Goal: Task Accomplishment & Management: Use online tool/utility

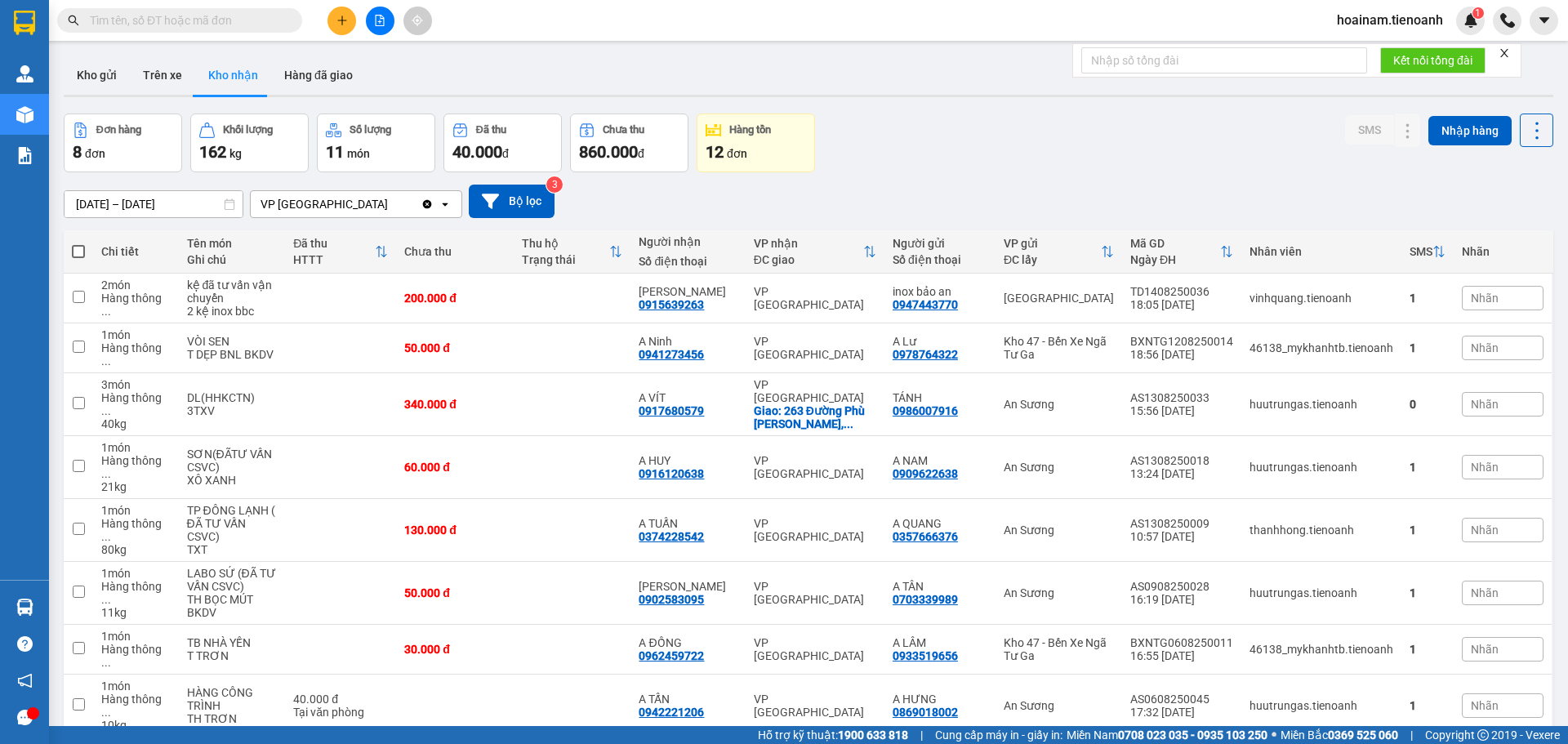
drag, startPoint x: 462, startPoint y: 722, endPoint x: 462, endPoint y: 737, distance: 15.0
click at [86, 74] on button "Kho gửi" at bounding box center [96, 75] width 66 height 39
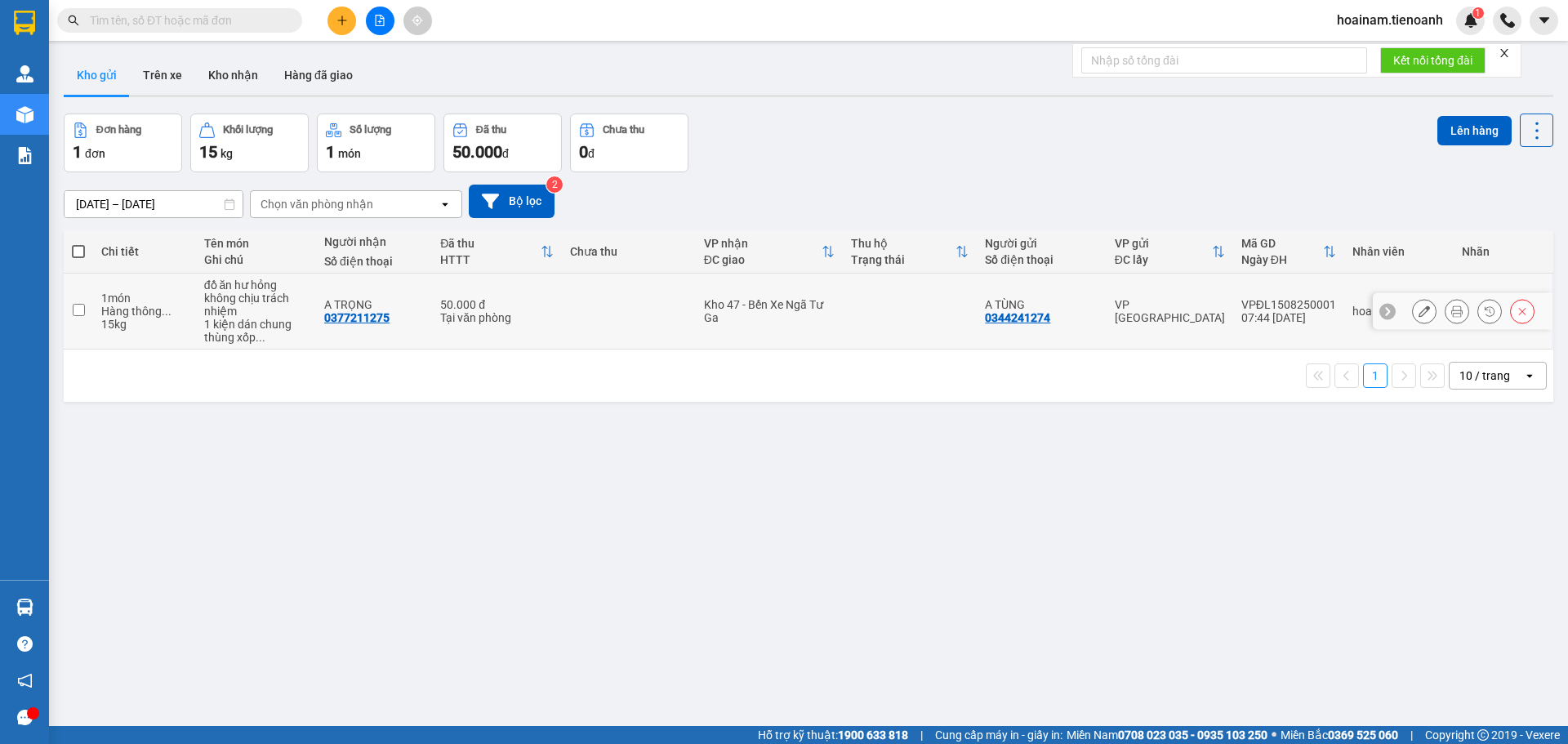
click at [597, 304] on td at bounding box center [629, 312] width 134 height 76
checkbox input "true"
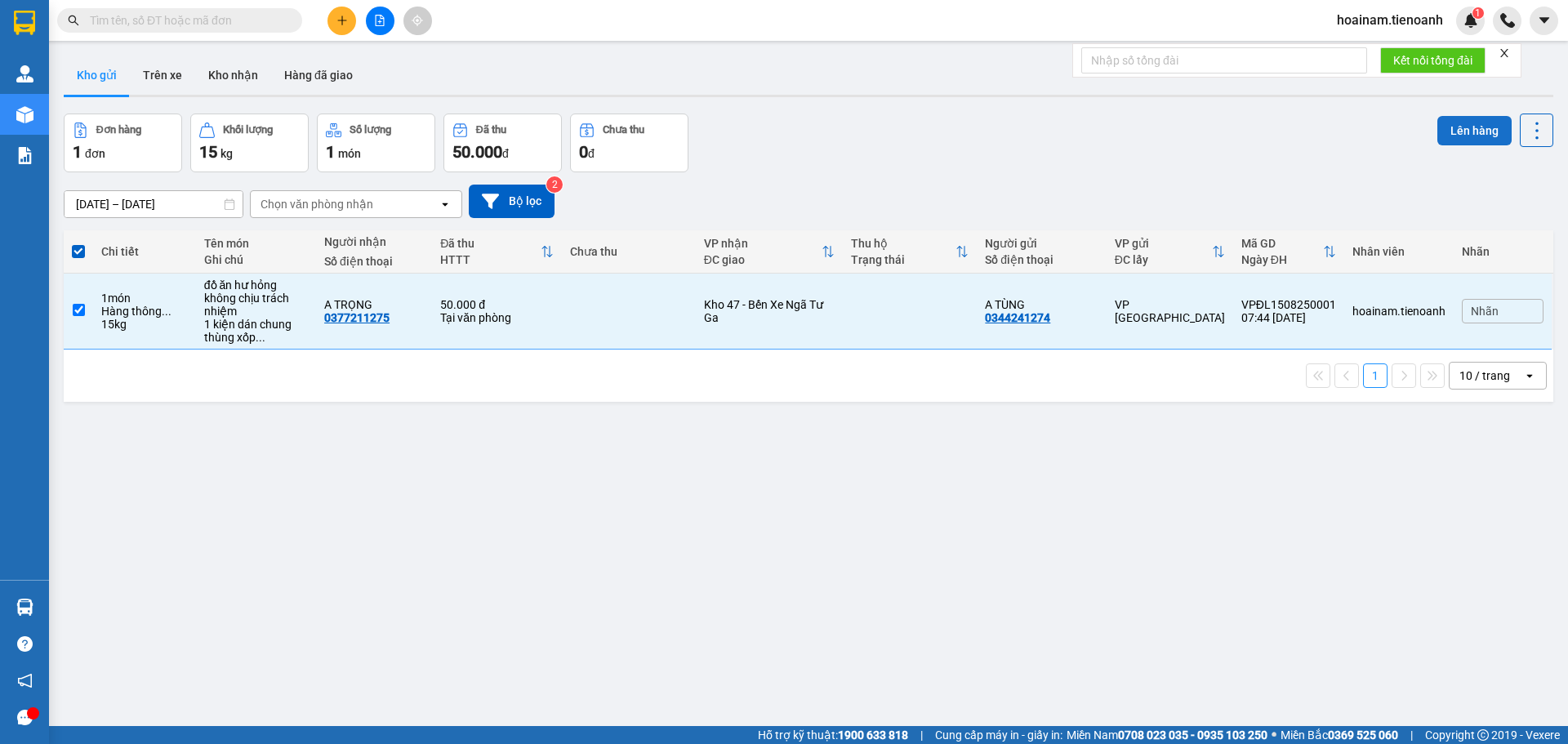
click at [1449, 122] on button "Lên hàng" at bounding box center [1474, 131] width 74 height 30
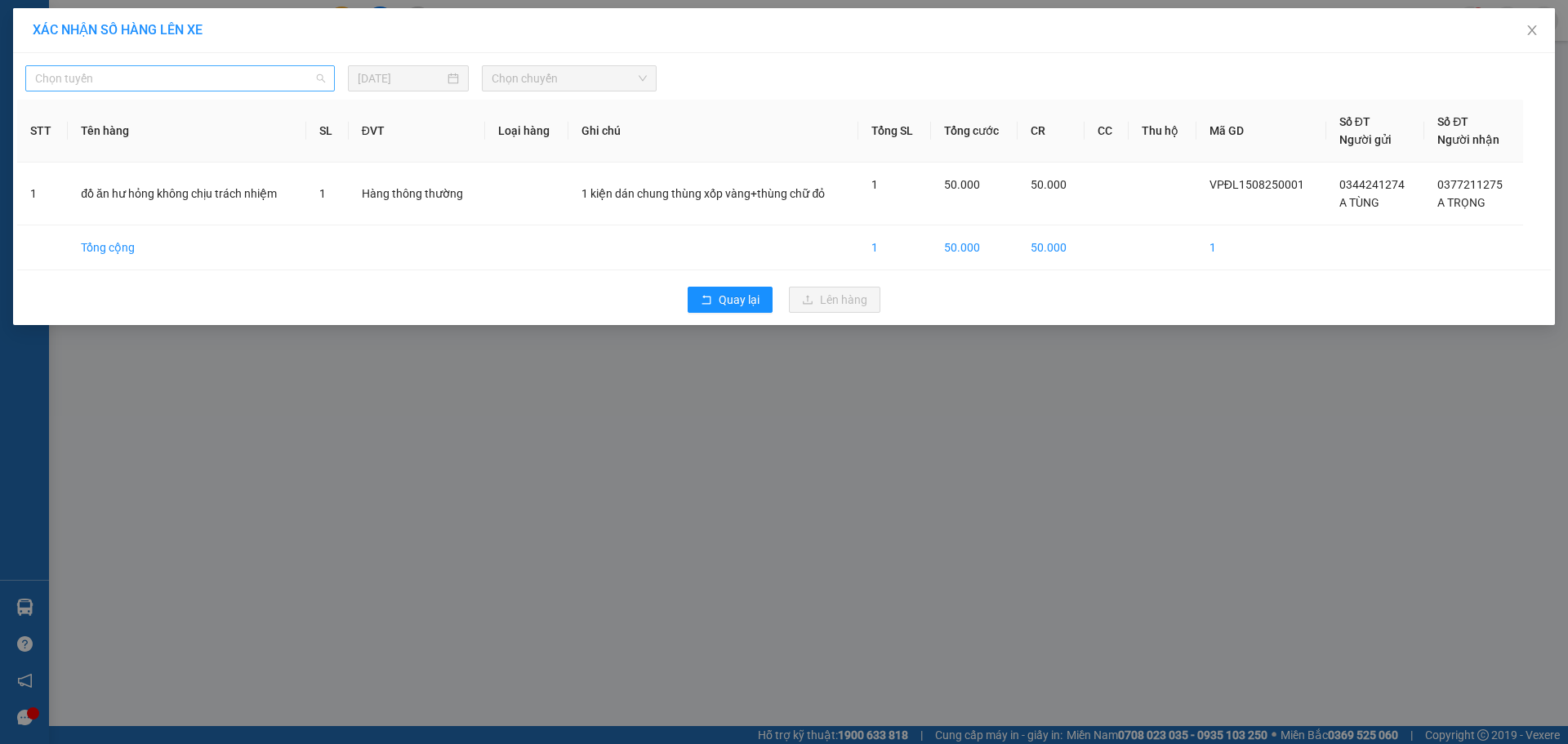
click at [141, 70] on span "Chọn tuyến" at bounding box center [180, 78] width 289 height 24
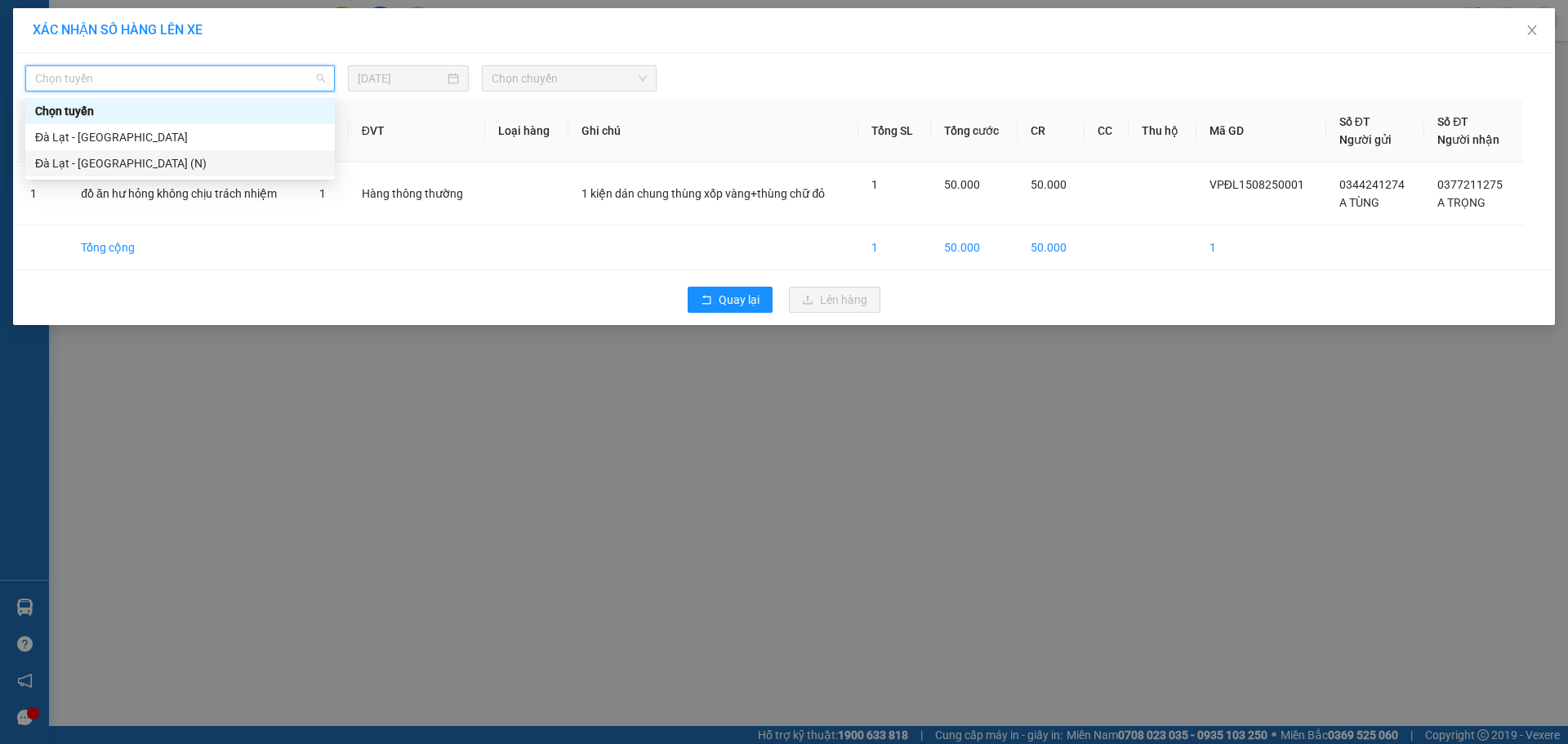
click at [105, 157] on div "Đà Lạt - Sài Gòn (N)" at bounding box center [180, 163] width 289 height 18
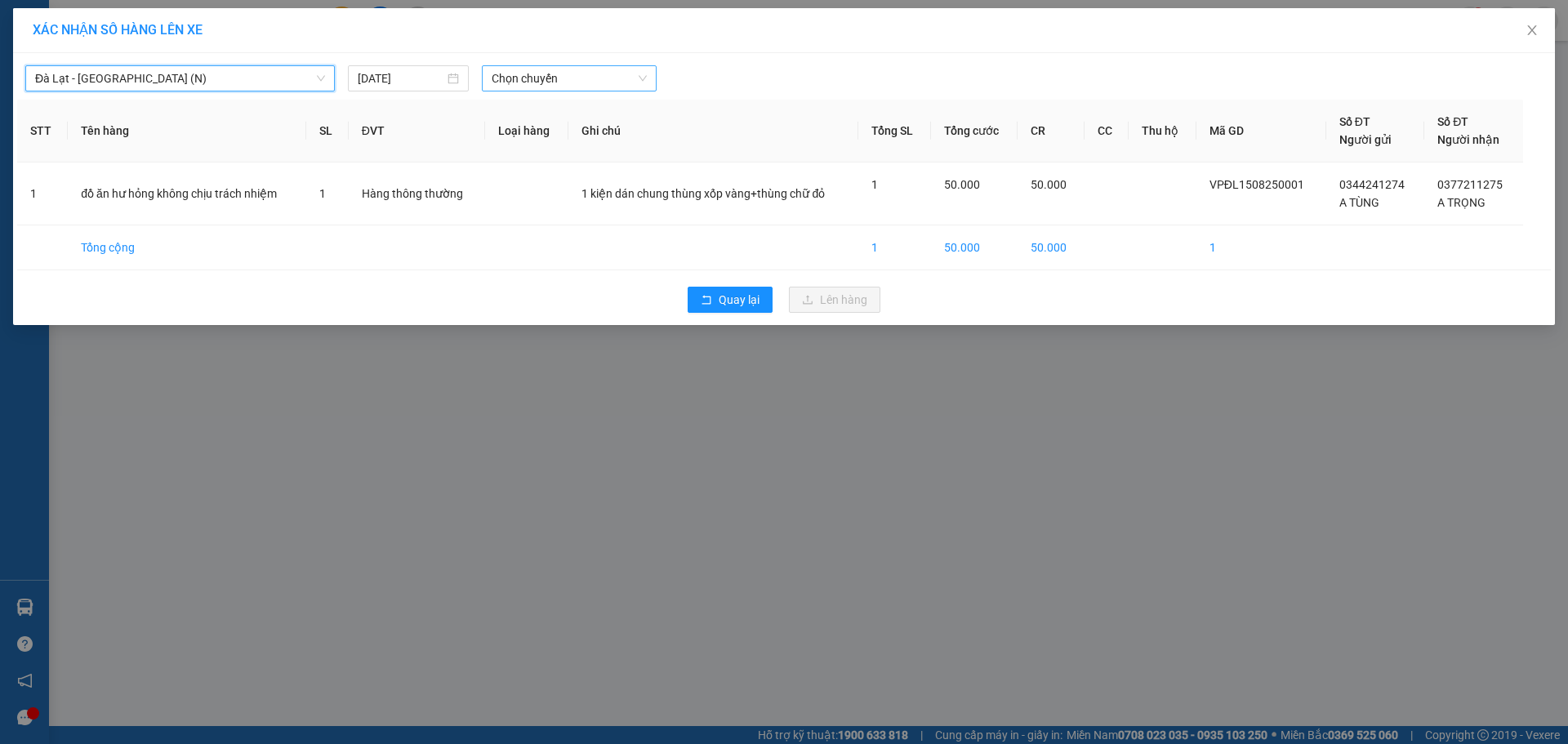
click at [523, 83] on span "Chọn chuyến" at bounding box center [569, 78] width 155 height 24
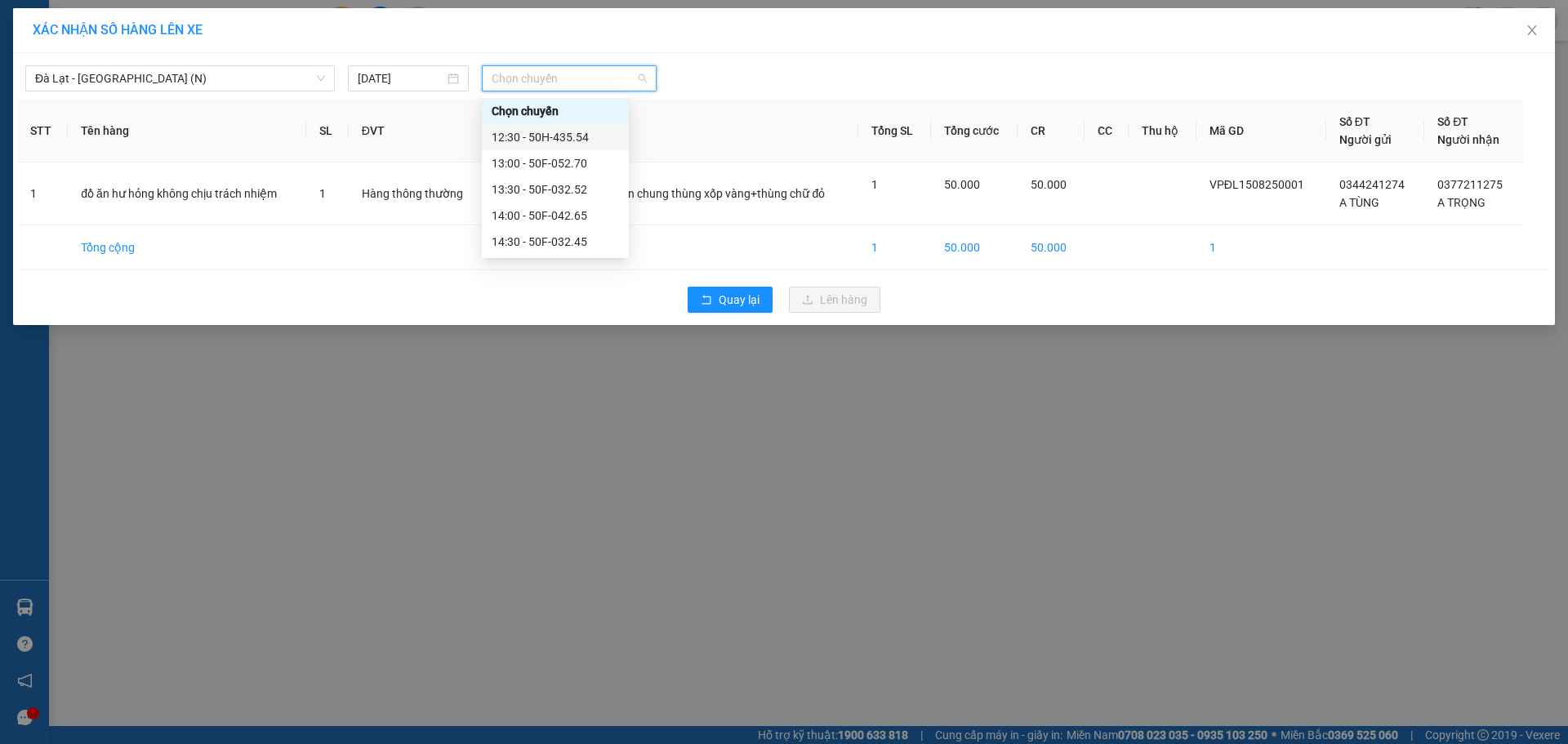
click at [526, 135] on div "12:30 - 50H-435.54" at bounding box center [555, 137] width 127 height 18
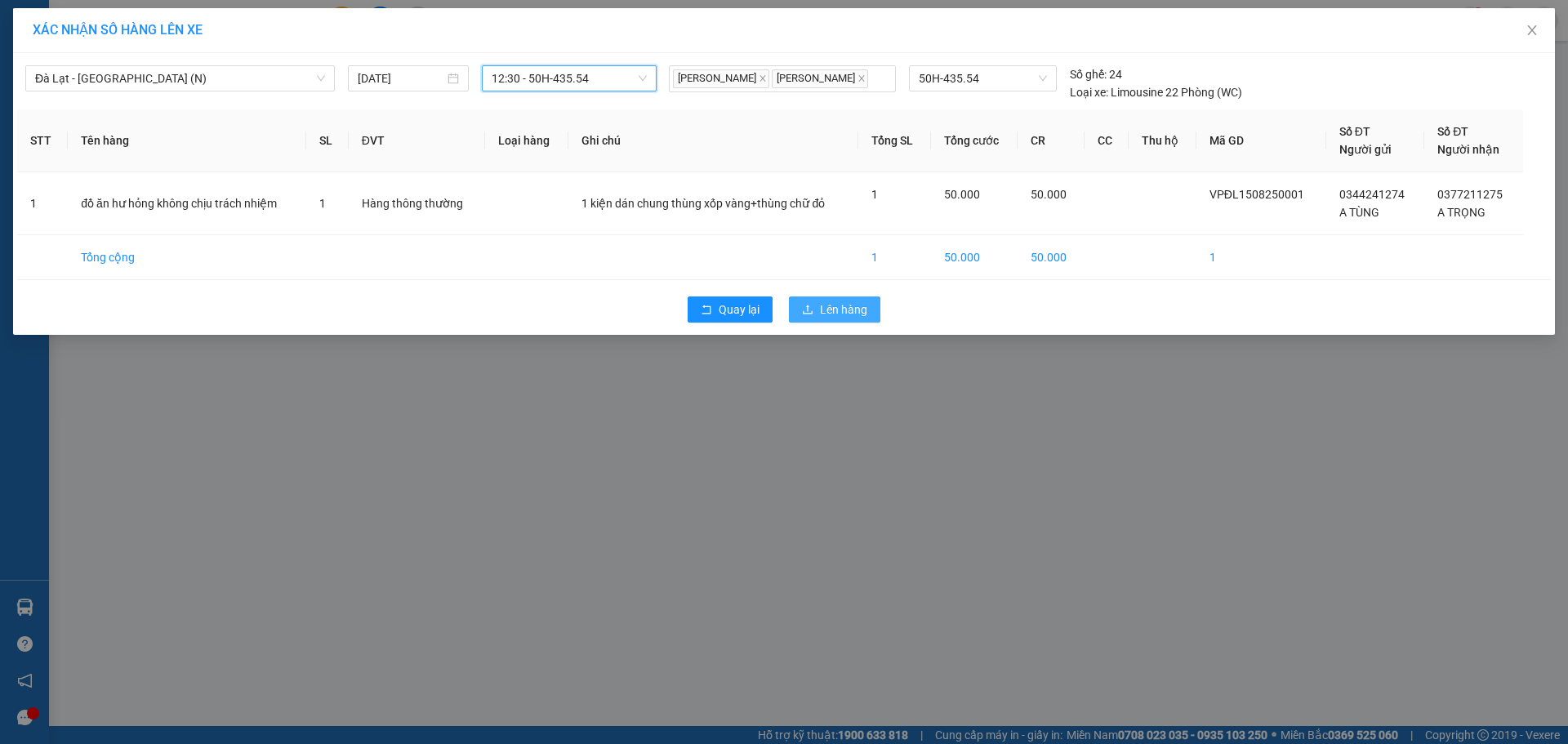
click at [850, 310] on span "Lên hàng" at bounding box center [843, 309] width 47 height 18
